Goal: Use online tool/utility: Utilize a website feature to perform a specific function

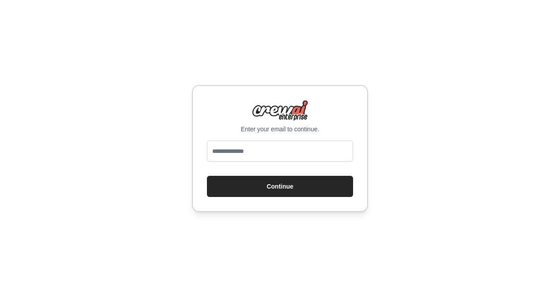
type input "**********"
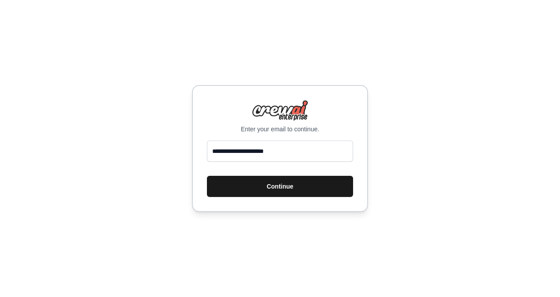
click at [273, 186] on button "Continue" at bounding box center [280, 186] width 146 height 21
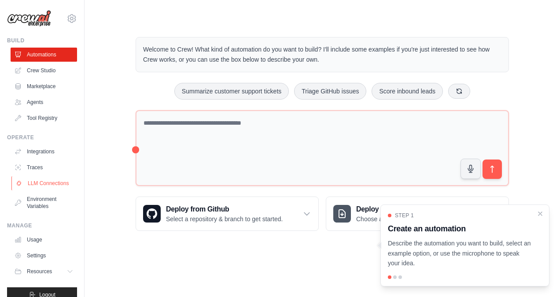
scroll to position [19, 0]
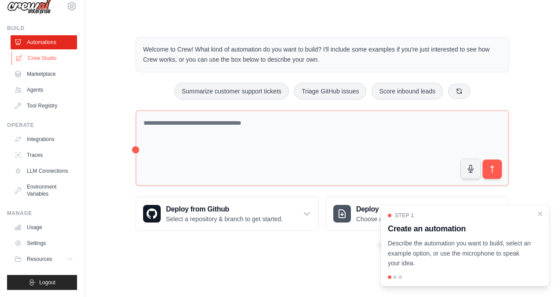
click at [44, 52] on link "Crew Studio" at bounding box center [44, 58] width 66 height 14
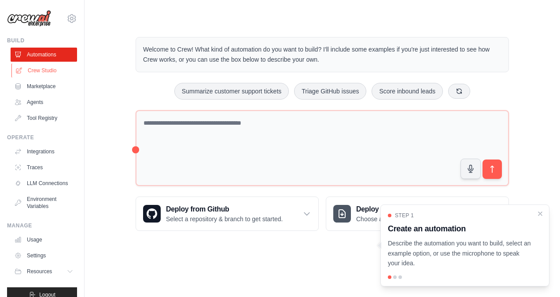
click at [43, 73] on link "Crew Studio" at bounding box center [44, 70] width 66 height 14
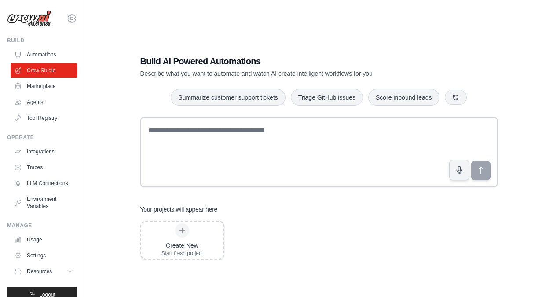
scroll to position [18, 0]
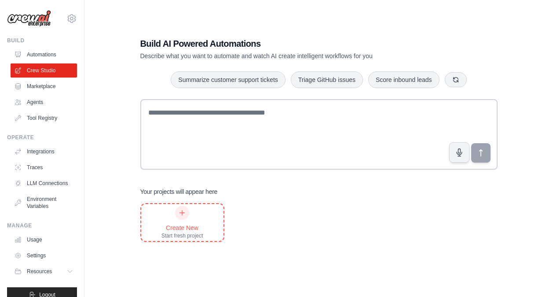
click at [191, 213] on div "Create New Start fresh project" at bounding box center [182, 221] width 42 height 33
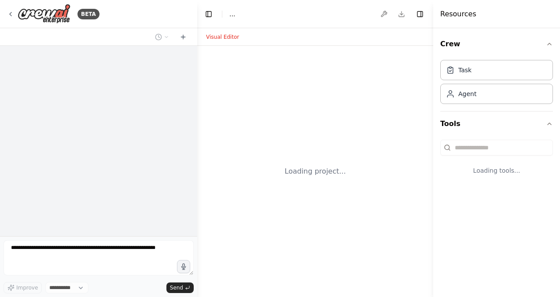
select select "****"
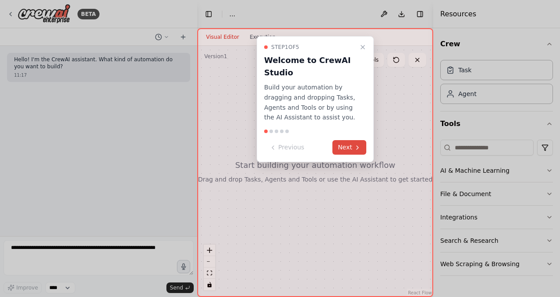
click at [351, 145] on button "Next" at bounding box center [349, 147] width 34 height 15
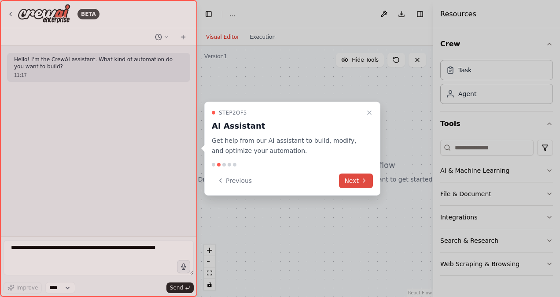
click at [351, 182] on button "Next" at bounding box center [356, 180] width 34 height 15
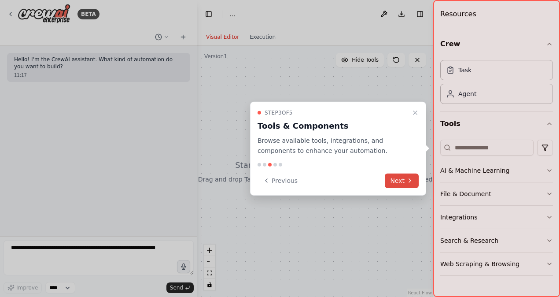
click at [393, 185] on button "Next" at bounding box center [402, 180] width 34 height 15
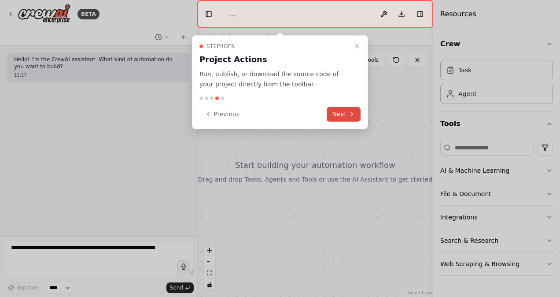
click at [339, 117] on button "Next" at bounding box center [343, 114] width 34 height 15
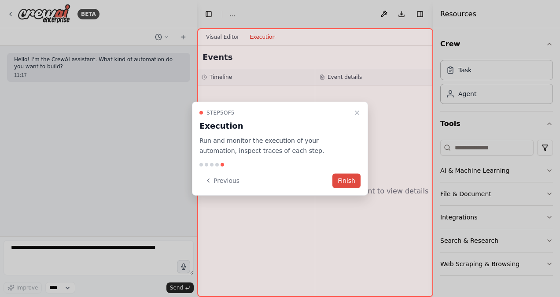
click at [347, 176] on button "Finish" at bounding box center [346, 180] width 28 height 15
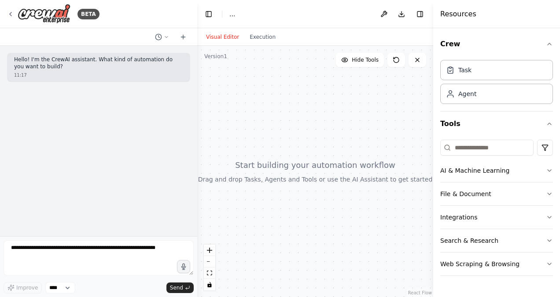
click at [254, 137] on div at bounding box center [315, 171] width 236 height 251
drag, startPoint x: 289, startPoint y: 164, endPoint x: 335, endPoint y: 114, distance: 68.2
click at [335, 114] on div at bounding box center [315, 171] width 236 height 251
click at [532, 172] on button "AI & Machine Learning" at bounding box center [496, 170] width 113 height 23
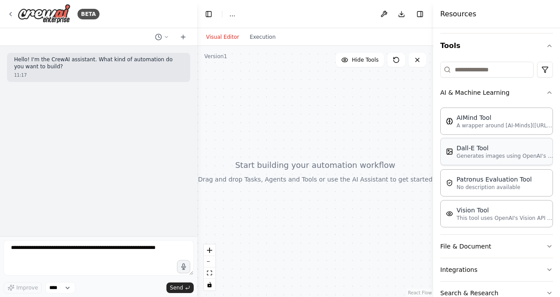
scroll to position [123, 0]
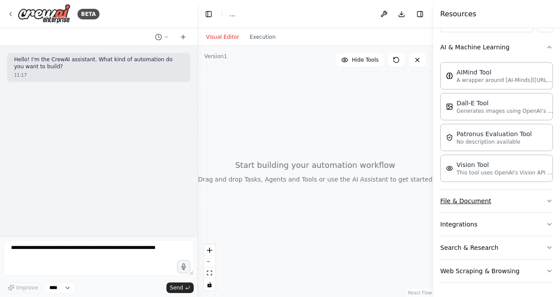
click at [520, 202] on button "File & Document" at bounding box center [496, 200] width 113 height 23
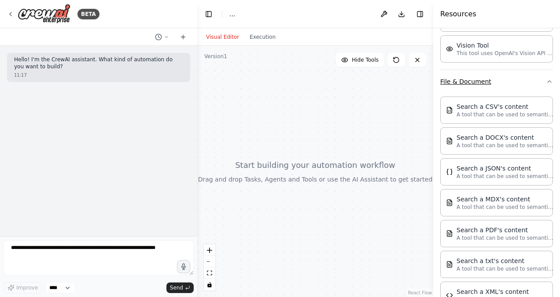
scroll to position [346, 0]
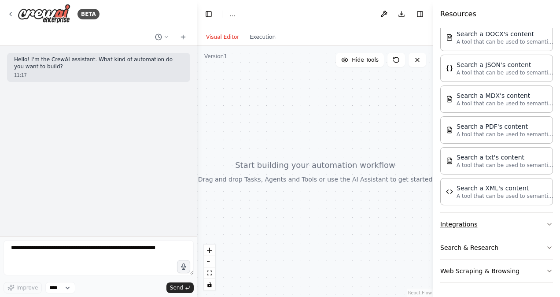
click at [506, 219] on button "Integrations" at bounding box center [496, 224] width 113 height 23
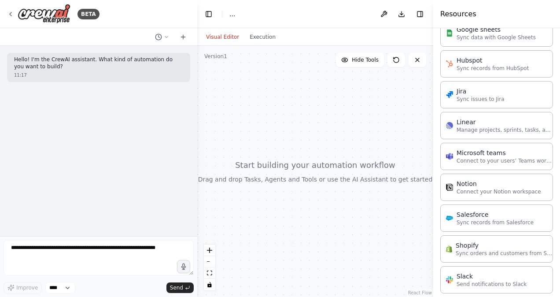
scroll to position [938, 0]
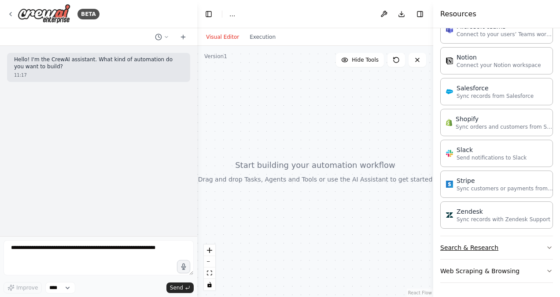
click at [509, 244] on button "Search & Research" at bounding box center [496, 247] width 113 height 23
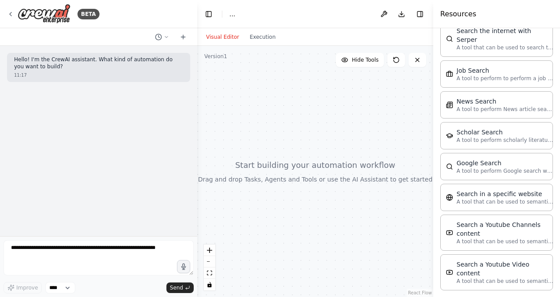
scroll to position [1385, 0]
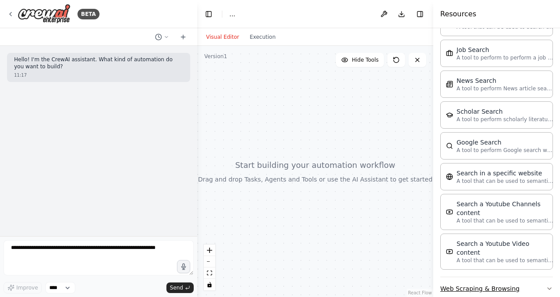
click at [499, 277] on button "Web Scraping & Browsing" at bounding box center [496, 288] width 113 height 23
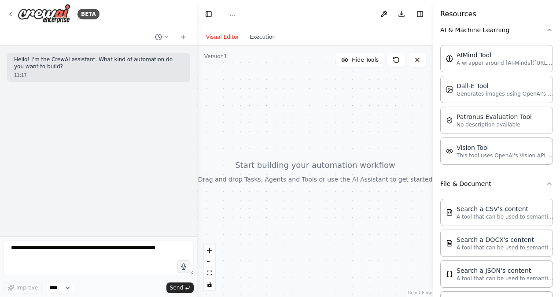
scroll to position [0, 0]
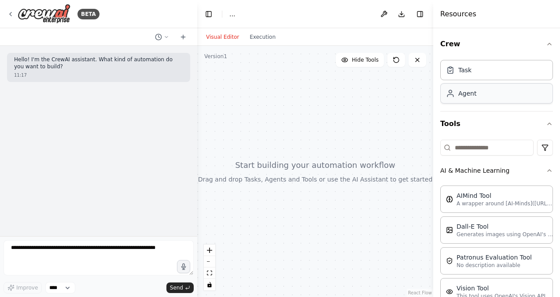
click at [497, 93] on div "Agent" at bounding box center [496, 93] width 113 height 20
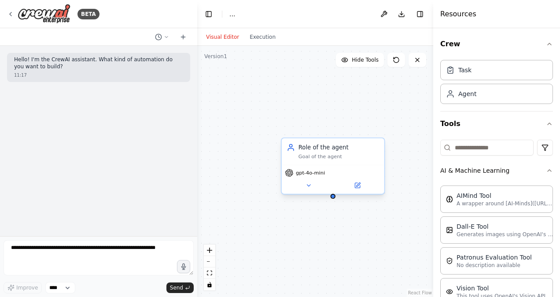
click at [332, 198] on div at bounding box center [332, 196] width 5 height 5
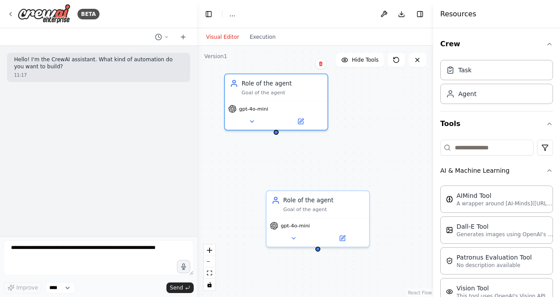
drag, startPoint x: 385, startPoint y: 235, endPoint x: 330, endPoint y: 170, distance: 86.1
click at [330, 170] on div "Role of the agent Goal of the agent gpt-4o-mini Role of the agent Goal of the a…" at bounding box center [315, 171] width 236 height 251
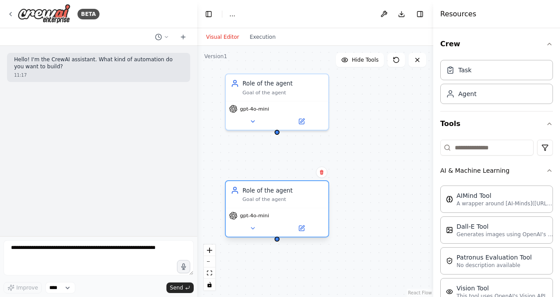
drag, startPoint x: 332, startPoint y: 208, endPoint x: 272, endPoint y: 200, distance: 60.4
click at [272, 200] on div "Goal of the agent" at bounding box center [282, 199] width 81 height 7
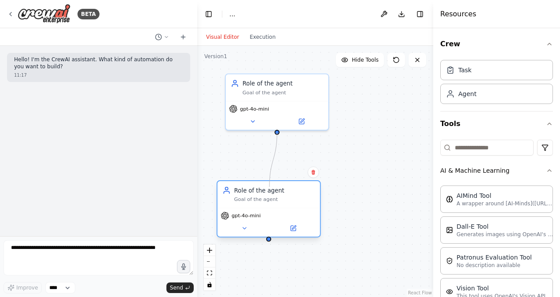
drag, startPoint x: 277, startPoint y: 131, endPoint x: 269, endPoint y: 187, distance: 56.4
click at [269, 178] on div "Role of the agent Goal of the agent gpt-4o-mini Role of the agent Goal of the a…" at bounding box center [303, 59] width 224 height 238
click at [256, 125] on div "gpt-4o-mini" at bounding box center [277, 113] width 103 height 29
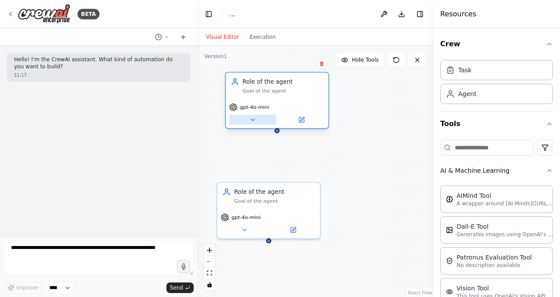
click at [250, 121] on icon at bounding box center [252, 119] width 7 height 7
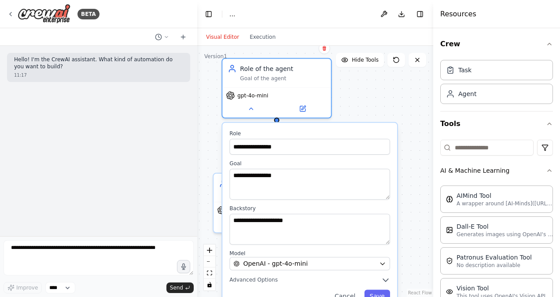
click at [389, 104] on div "**********" at bounding box center [315, 171] width 236 height 251
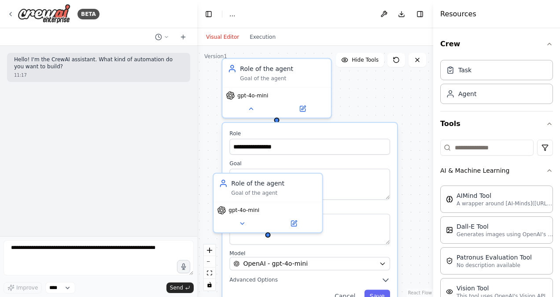
click at [389, 118] on div "**********" at bounding box center [315, 171] width 236 height 251
click at [284, 90] on div "gpt-4o-mini" at bounding box center [276, 93] width 101 height 9
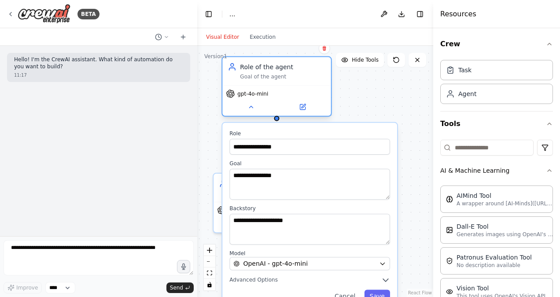
click at [277, 117] on div at bounding box center [276, 118] width 5 height 5
click at [347, 292] on button "Cancel" at bounding box center [345, 295] width 32 height 12
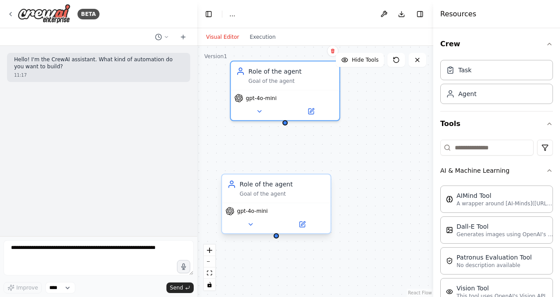
drag, startPoint x: 268, startPoint y: 236, endPoint x: 283, endPoint y: 241, distance: 15.9
click at [283, 241] on div "Role of the agent Goal of the agent gpt-4o-mini Role of the agent Goal of the a…" at bounding box center [315, 171] width 236 height 251
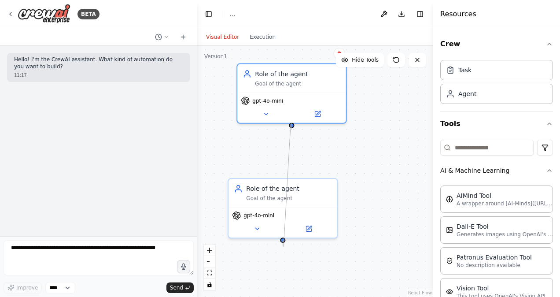
drag, startPoint x: 281, startPoint y: 238, endPoint x: 290, endPoint y: 129, distance: 108.6
click at [290, 129] on div "Role of the agent Goal of the agent gpt-4o-mini Role of the agent Goal of the a…" at bounding box center [315, 171] width 236 height 251
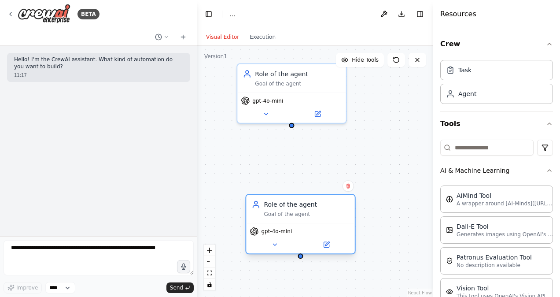
drag, startPoint x: 295, startPoint y: 198, endPoint x: 318, endPoint y: 224, distance: 34.6
click at [318, 224] on div "Role of the agent Goal of the agent gpt-4o-mini" at bounding box center [300, 224] width 110 height 60
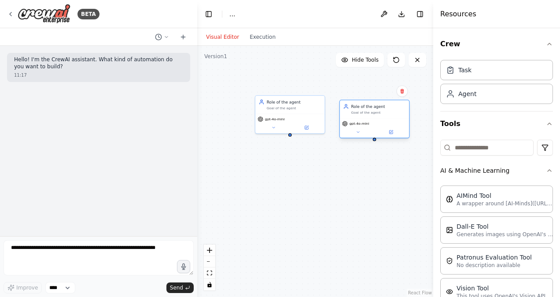
drag, startPoint x: 282, startPoint y: 203, endPoint x: 387, endPoint y: 95, distance: 150.6
click at [387, 99] on div "Role of the agent Goal of the agent gpt-4o-mini" at bounding box center [374, 118] width 70 height 39
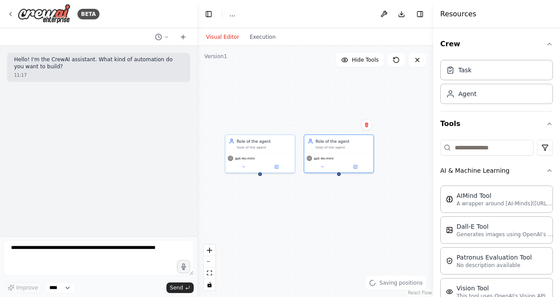
drag, startPoint x: 339, startPoint y: 154, endPoint x: 363, endPoint y: 219, distance: 68.9
click at [363, 219] on div "Role of the agent Goal of the agent gpt-4o-mini Role of the agent Goal of the a…" at bounding box center [315, 171] width 236 height 251
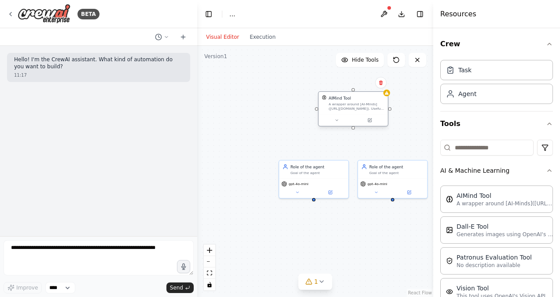
drag, startPoint x: 387, startPoint y: 144, endPoint x: 338, endPoint y: 100, distance: 65.7
click at [338, 100] on div "AIMind Tool A wrapper around [AI-Minds](https://mindsdb.com/minds). Useful for …" at bounding box center [357, 103] width 56 height 16
drag, startPoint x: 353, startPoint y: 129, endPoint x: 381, endPoint y: 197, distance: 73.8
click at [313, 199] on div "Role of the agent Goal of the agent gpt-4o-mini Role of the agent Goal of the a…" at bounding box center [331, 150] width 151 height 161
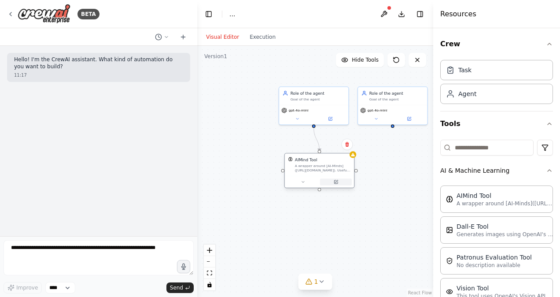
drag, startPoint x: 356, startPoint y: 105, endPoint x: 327, endPoint y: 191, distance: 90.7
click at [327, 188] on div "AIMind Tool A wrapper around [AI-Minds](https://mindsdb.com/minds). Useful for …" at bounding box center [319, 170] width 70 height 35
click at [396, 59] on icon at bounding box center [395, 59] width 7 height 7
click at [396, 55] on button at bounding box center [396, 60] width 18 height 14
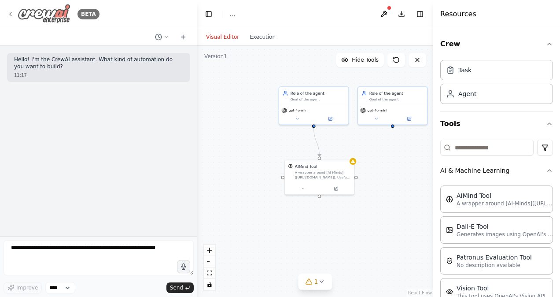
click at [9, 15] on icon at bounding box center [10, 14] width 7 height 7
